Goal: Navigation & Orientation: Find specific page/section

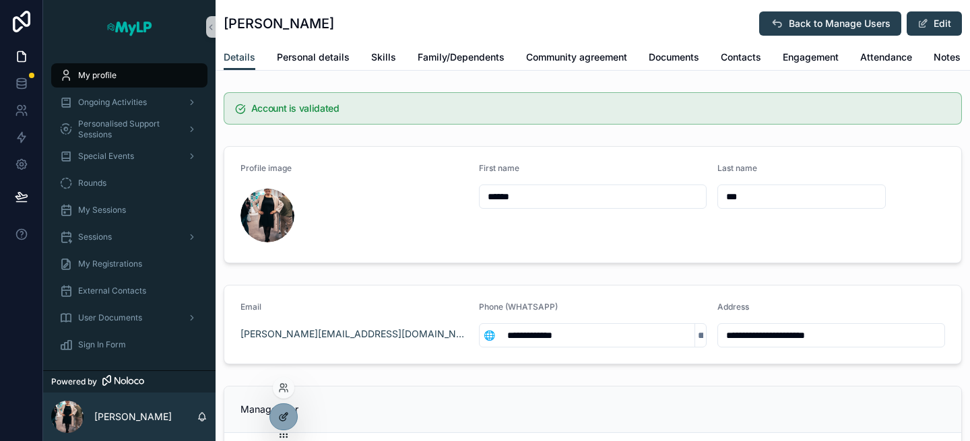
click at [283, 423] on div at bounding box center [283, 417] width 27 height 26
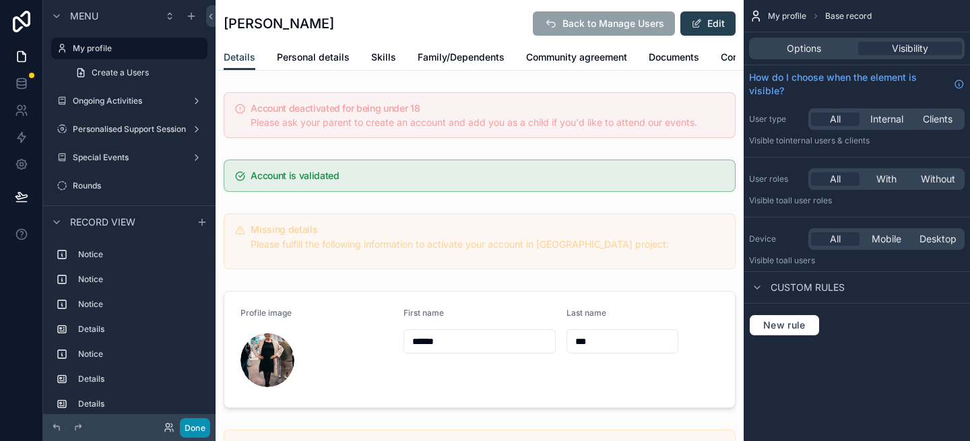
click at [199, 422] on button "Done" at bounding box center [195, 428] width 30 height 20
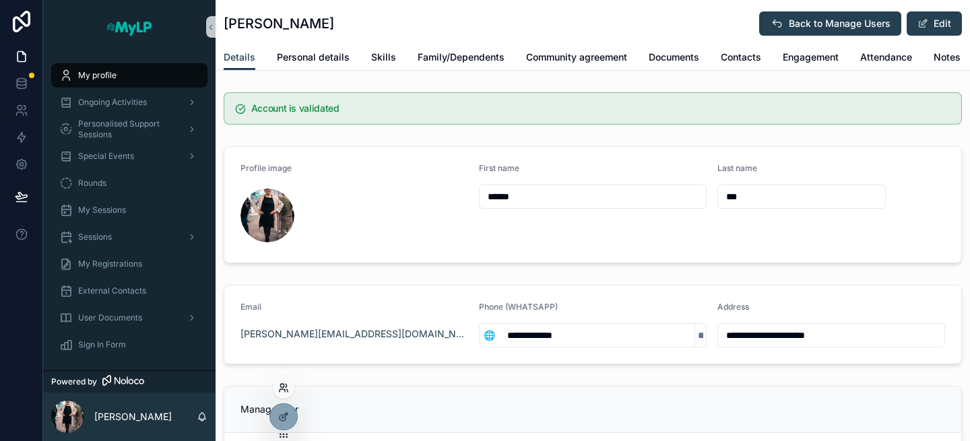
click at [284, 389] on icon at bounding box center [282, 390] width 5 height 3
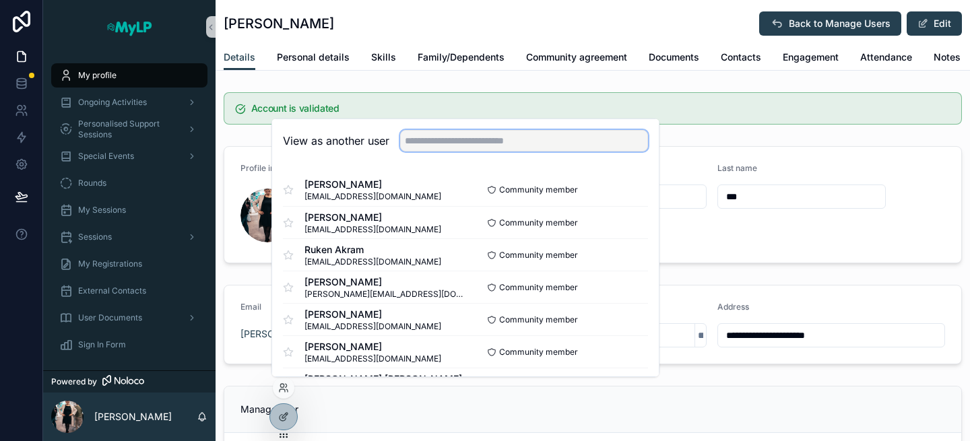
click at [445, 140] on input "text" at bounding box center [524, 141] width 248 height 22
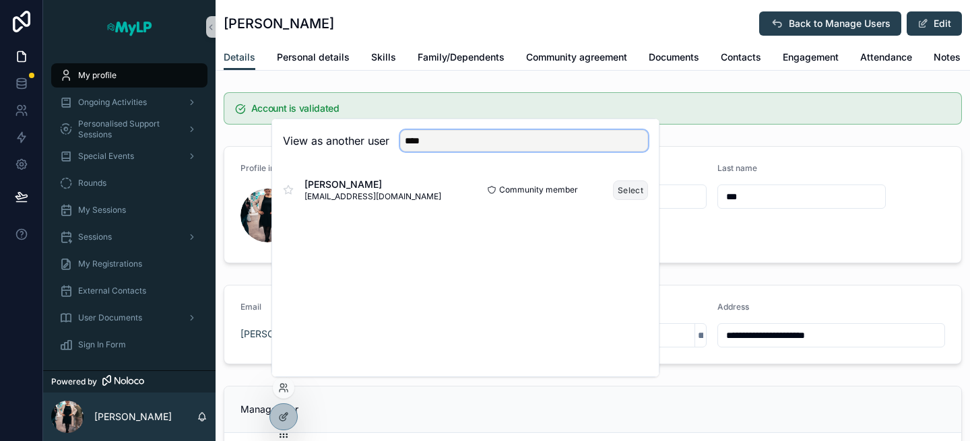
type input "****"
click at [633, 192] on button "Select" at bounding box center [630, 191] width 35 height 20
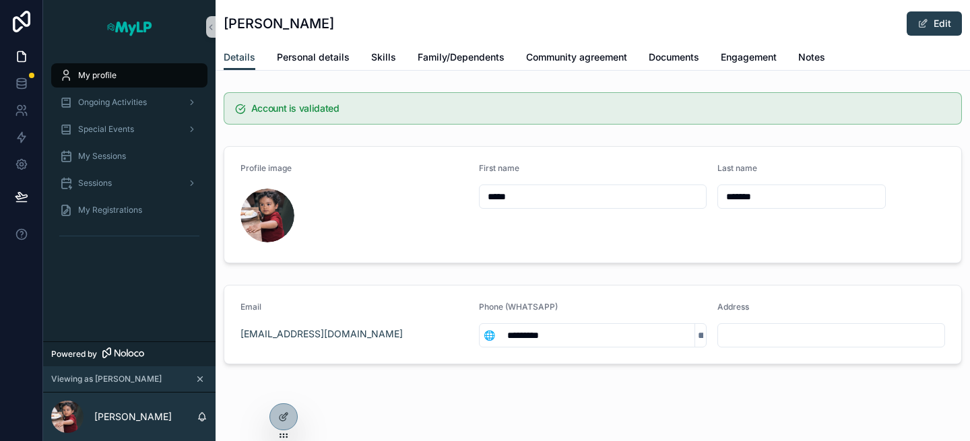
click at [171, 269] on div "My profile Ongoing Activities Special Events My Sessions Sessions My Registrati…" at bounding box center [129, 198] width 172 height 288
click at [129, 109] on div "Ongoing Activities" at bounding box center [129, 103] width 140 height 22
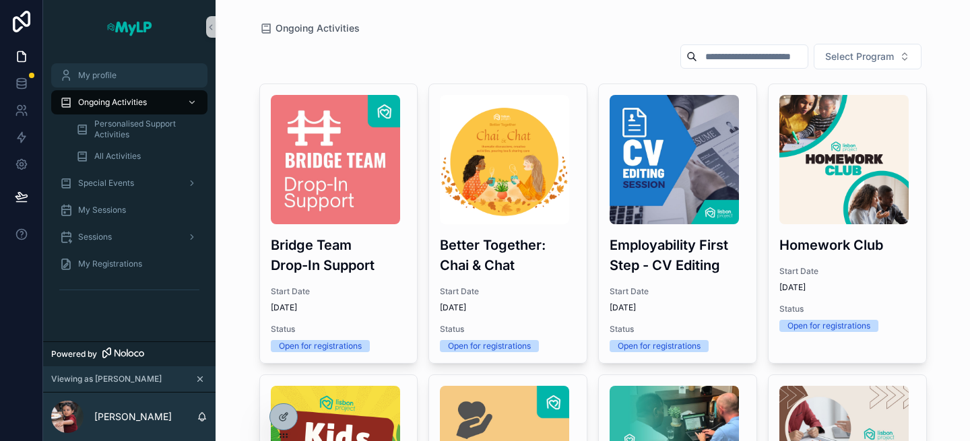
click at [139, 79] on div "My profile" at bounding box center [129, 76] width 140 height 22
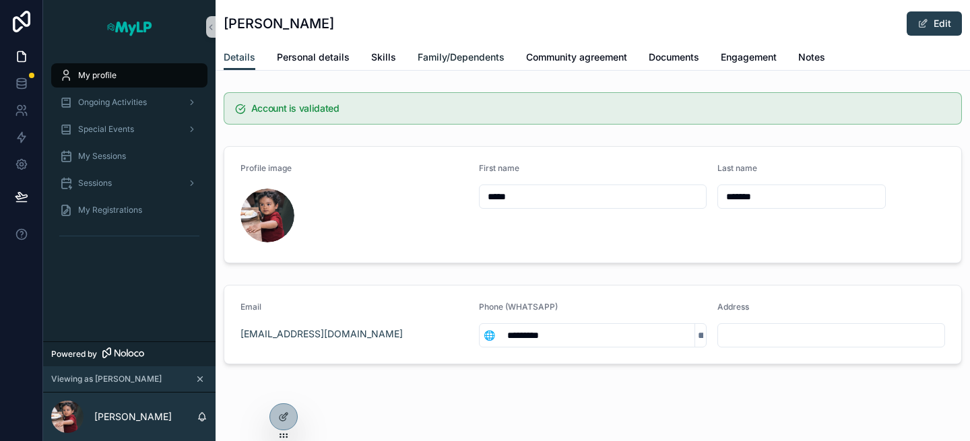
click at [478, 60] on span "Family/Dependents" at bounding box center [461, 57] width 87 height 13
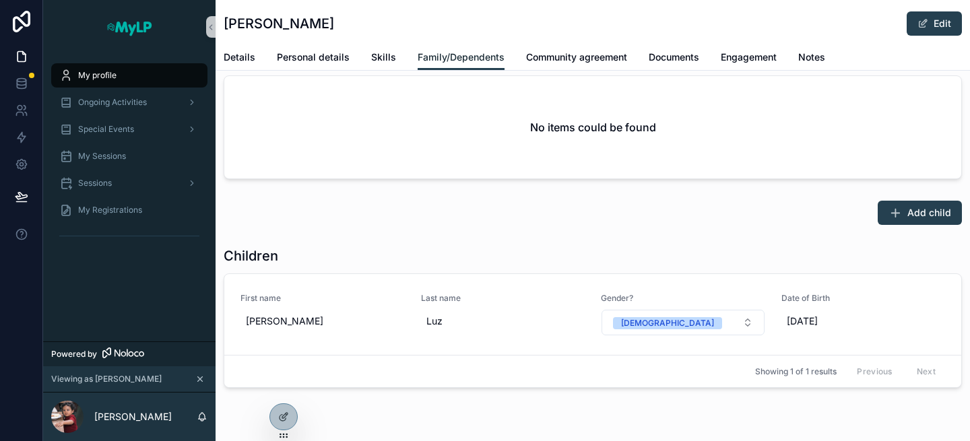
scroll to position [912, 0]
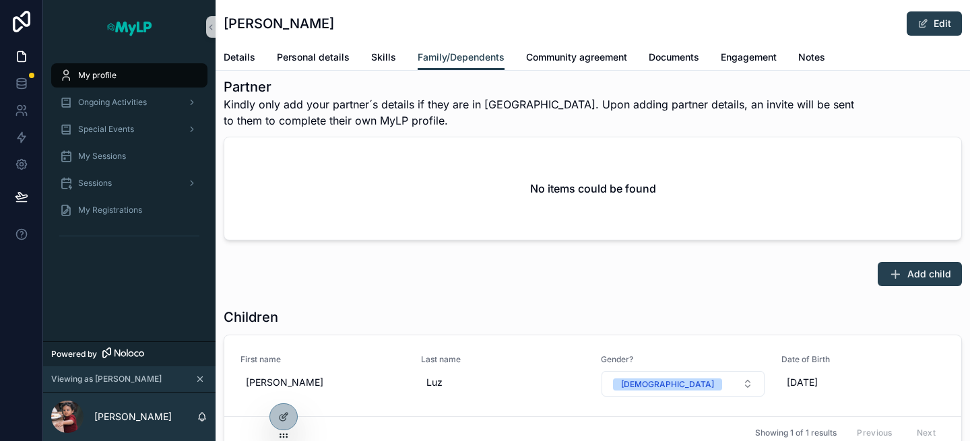
click at [145, 71] on div "My profile" at bounding box center [129, 76] width 140 height 22
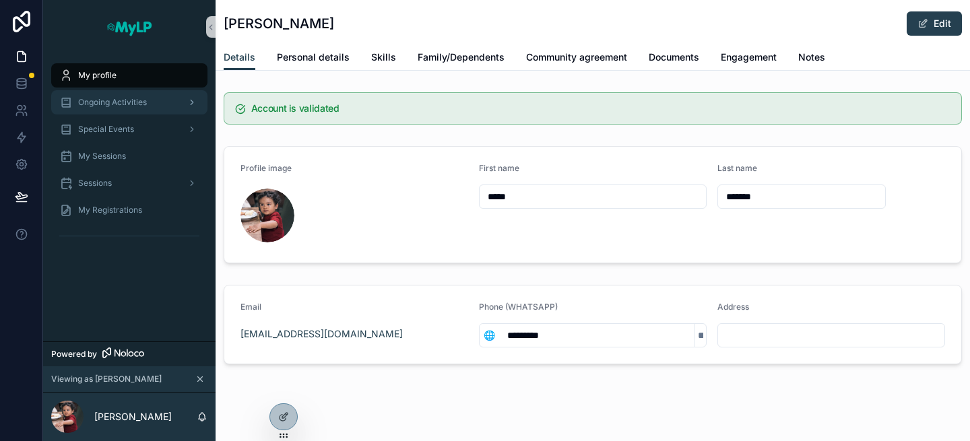
click at [130, 99] on span "Ongoing Activities" at bounding box center [112, 102] width 69 height 11
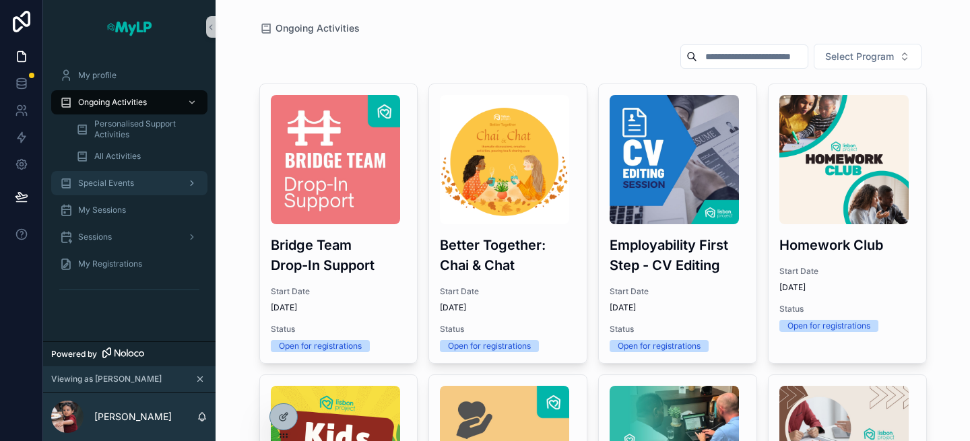
click at [115, 181] on span "Special Events" at bounding box center [106, 183] width 56 height 11
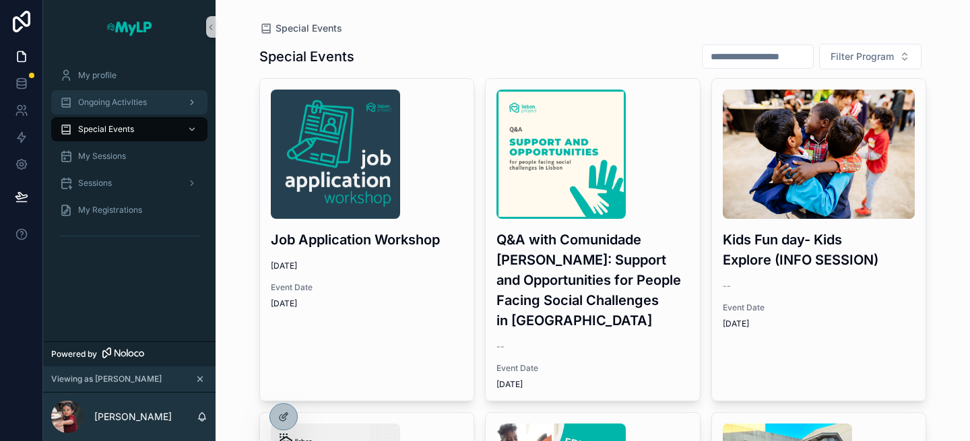
click at [135, 99] on span "Ongoing Activities" at bounding box center [112, 102] width 69 height 11
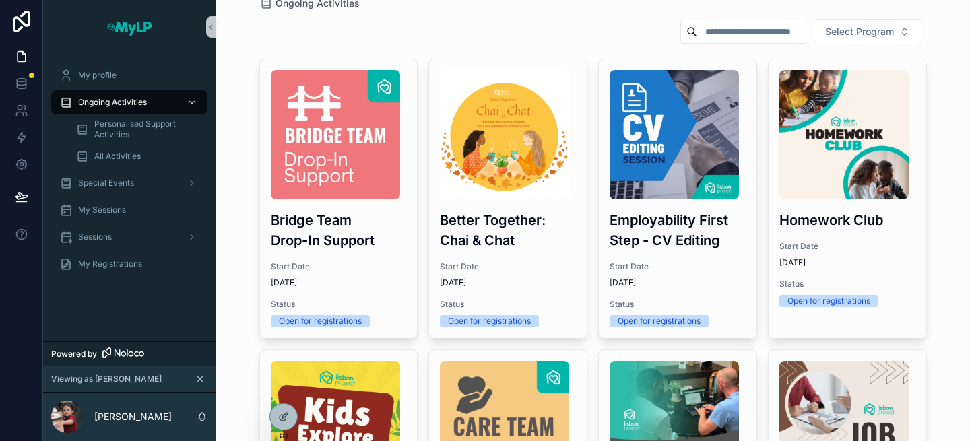
scroll to position [16, 0]
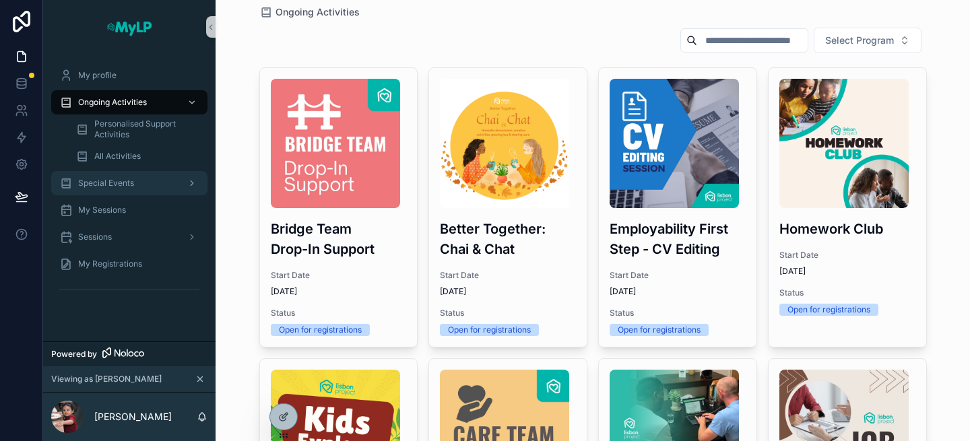
click at [127, 186] on span "Special Events" at bounding box center [106, 183] width 56 height 11
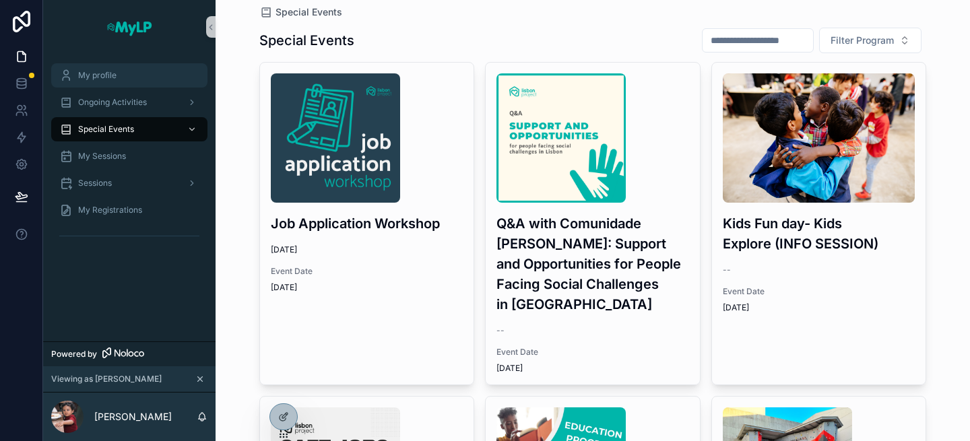
click at [141, 86] on div "My profile" at bounding box center [129, 76] width 140 height 22
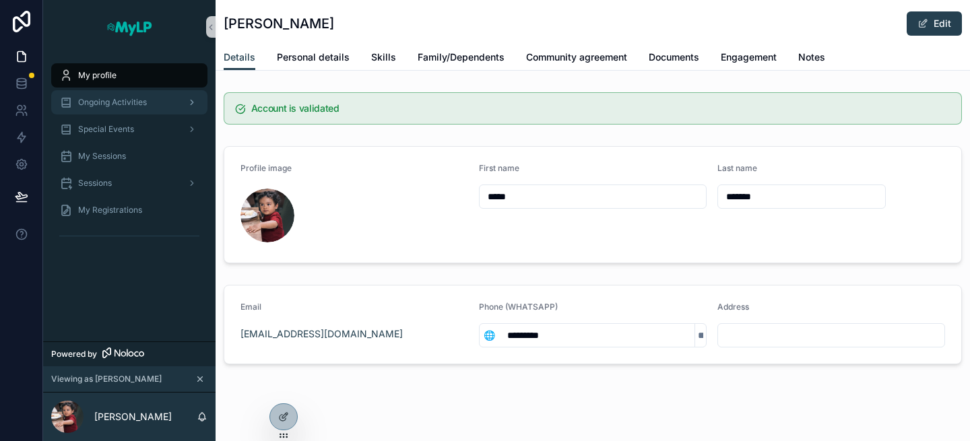
click at [129, 104] on span "Ongoing Activities" at bounding box center [112, 102] width 69 height 11
